Goal: Find specific page/section: Find specific page/section

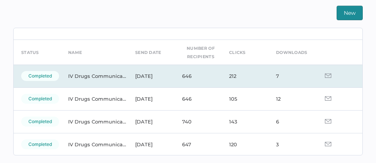
scroll to position [16, 0]
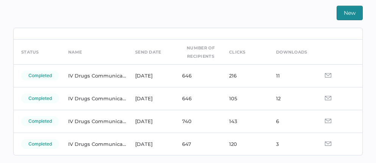
scroll to position [22, 0]
